Goal: Task Accomplishment & Management: Use online tool/utility

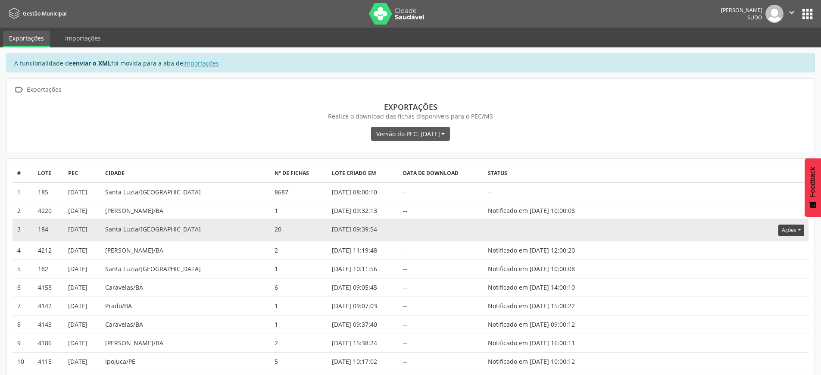
click at [797, 231] on button "Ações" at bounding box center [790, 230] width 25 height 12
click at [774, 285] on link "Atualizar" at bounding box center [773, 283] width 59 height 12
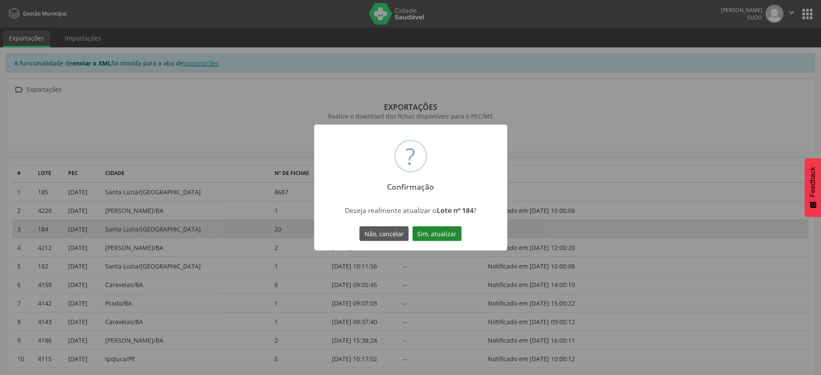
click at [449, 234] on button "Sim, atualizar" at bounding box center [436, 233] width 49 height 15
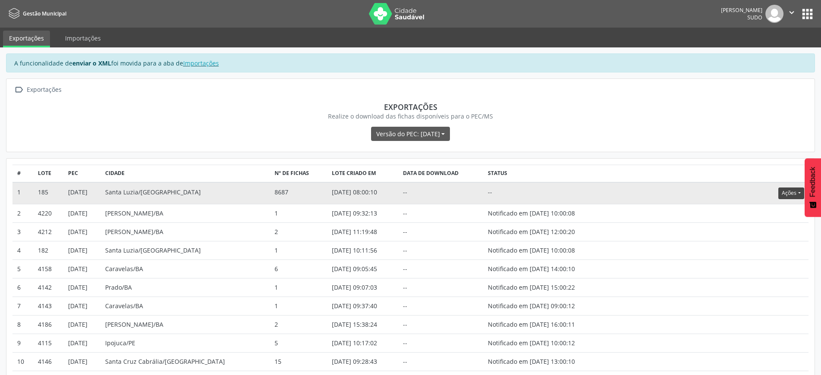
click at [782, 192] on button "Ações" at bounding box center [790, 193] width 25 height 12
click at [767, 246] on link "Atualizar" at bounding box center [773, 246] width 59 height 12
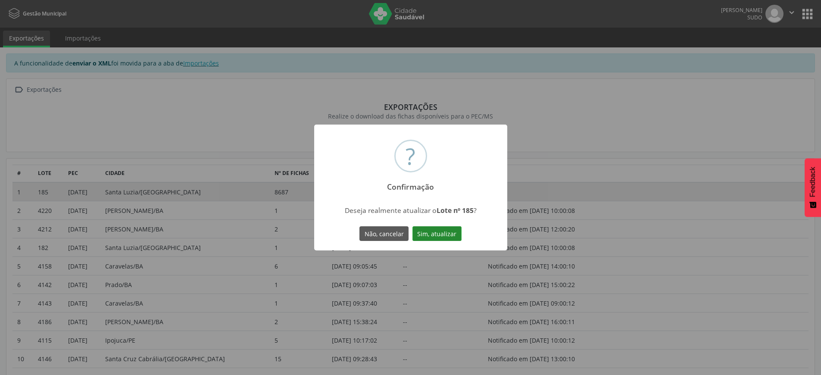
click at [442, 237] on button "Sim, atualizar" at bounding box center [436, 233] width 49 height 15
